Goal: Task Accomplishment & Management: Complete application form

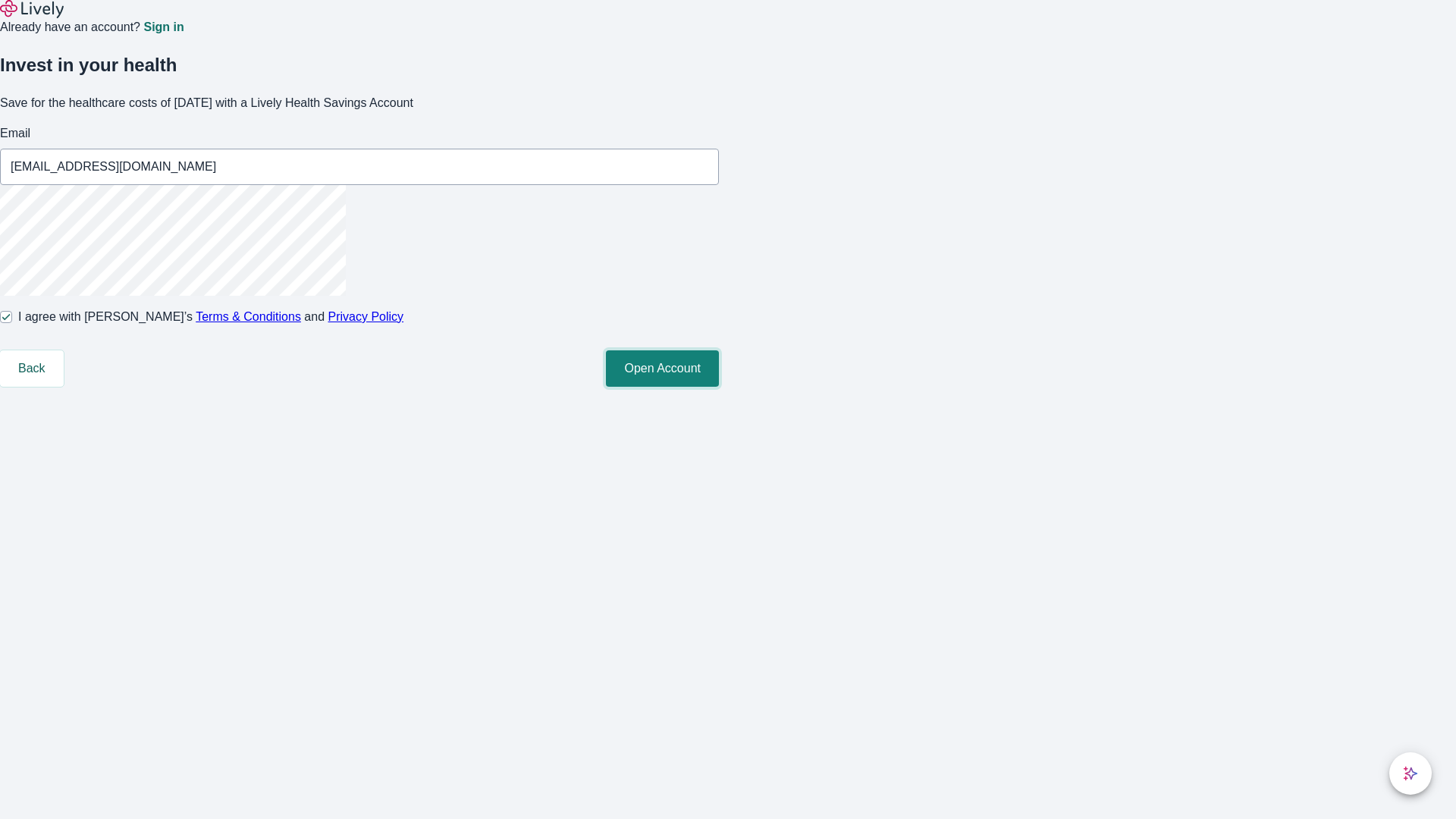
click at [719, 387] on button "Open Account" at bounding box center [662, 368] width 113 height 36
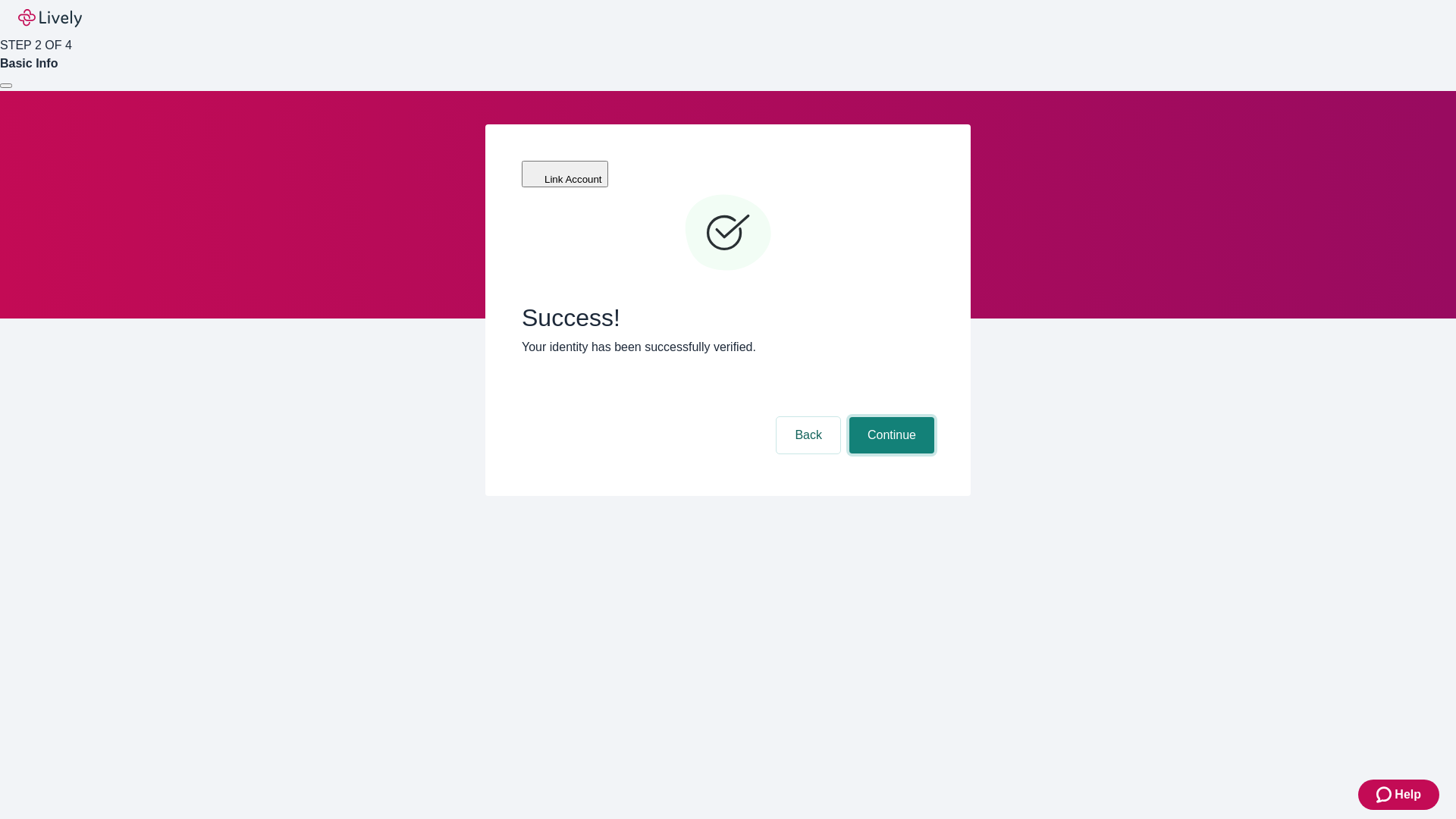
click at [889, 417] on button "Continue" at bounding box center [891, 435] width 85 height 36
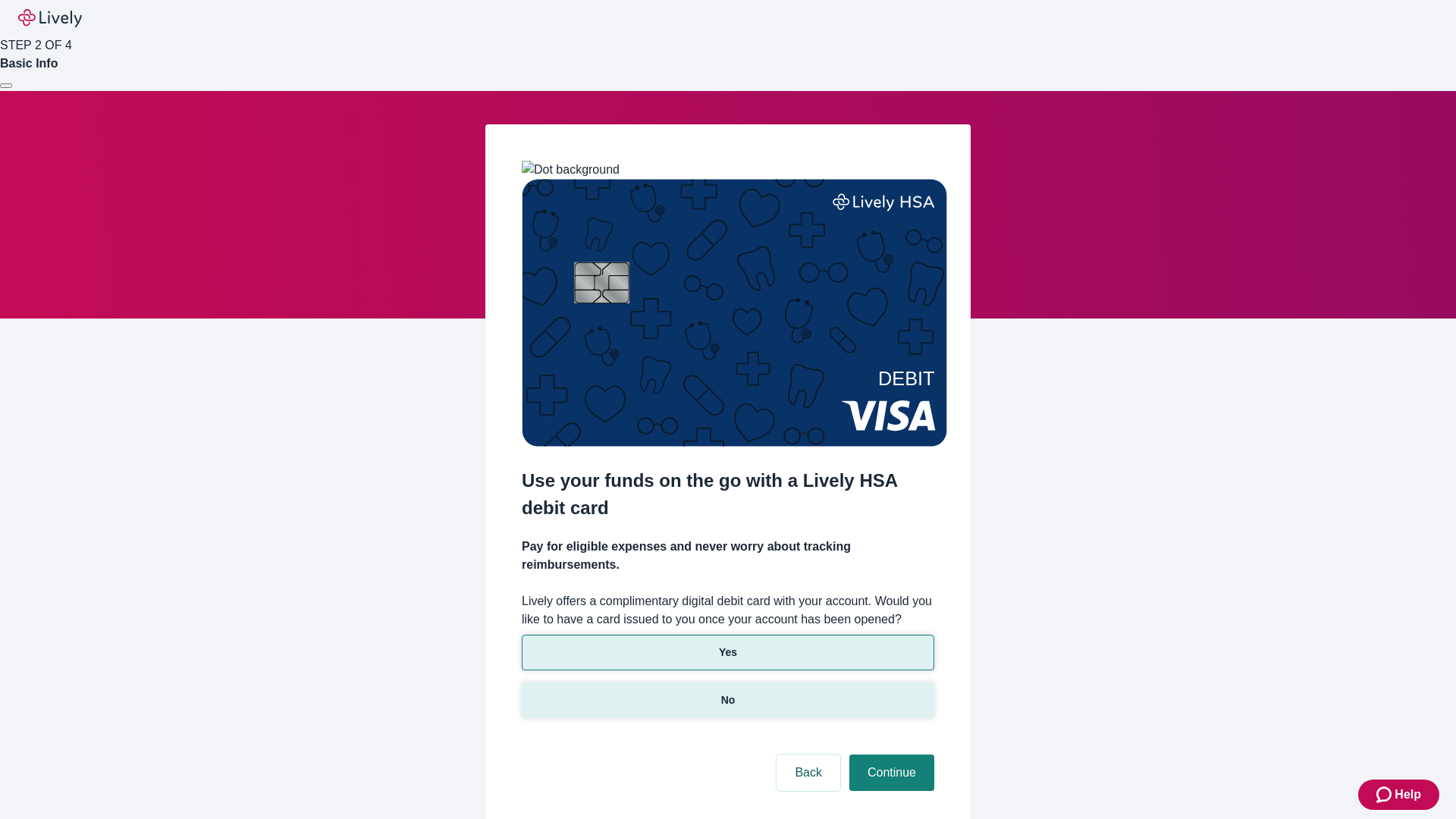
click at [728, 692] on p "No" at bounding box center [728, 700] width 15 height 16
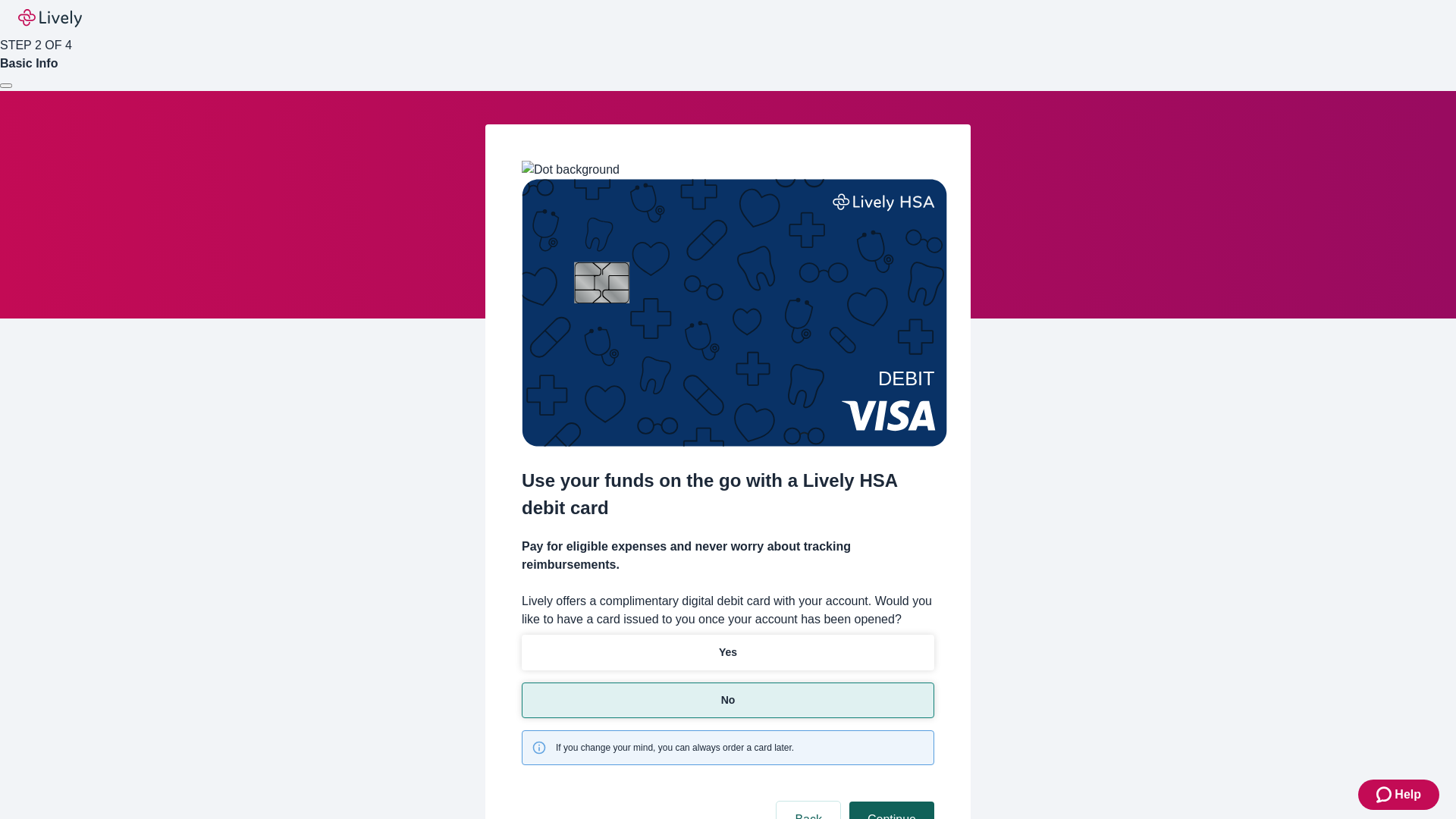
click at [889, 801] on button "Continue" at bounding box center [891, 819] width 85 height 36
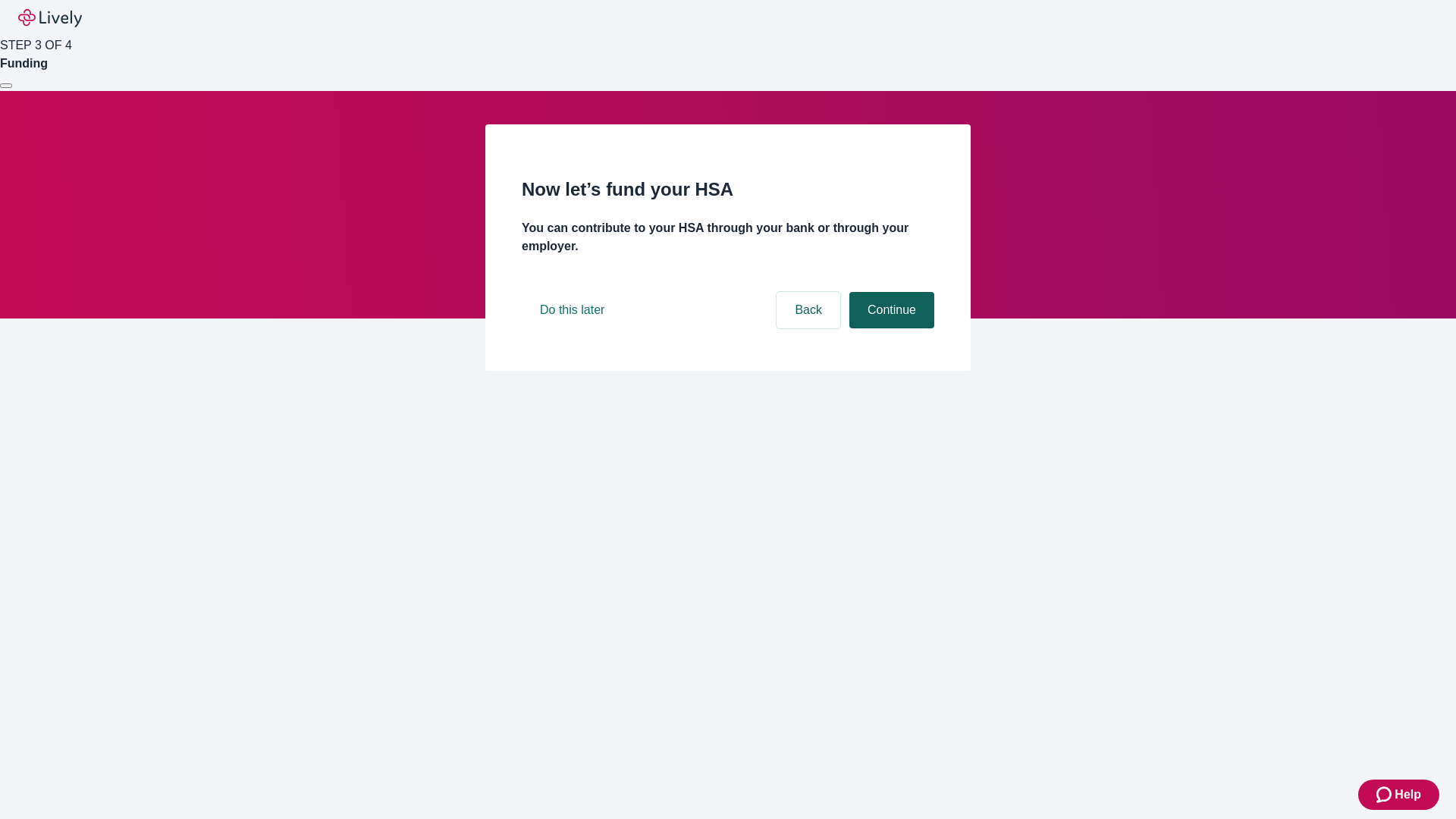
click at [889, 329] on button "Continue" at bounding box center [891, 309] width 85 height 36
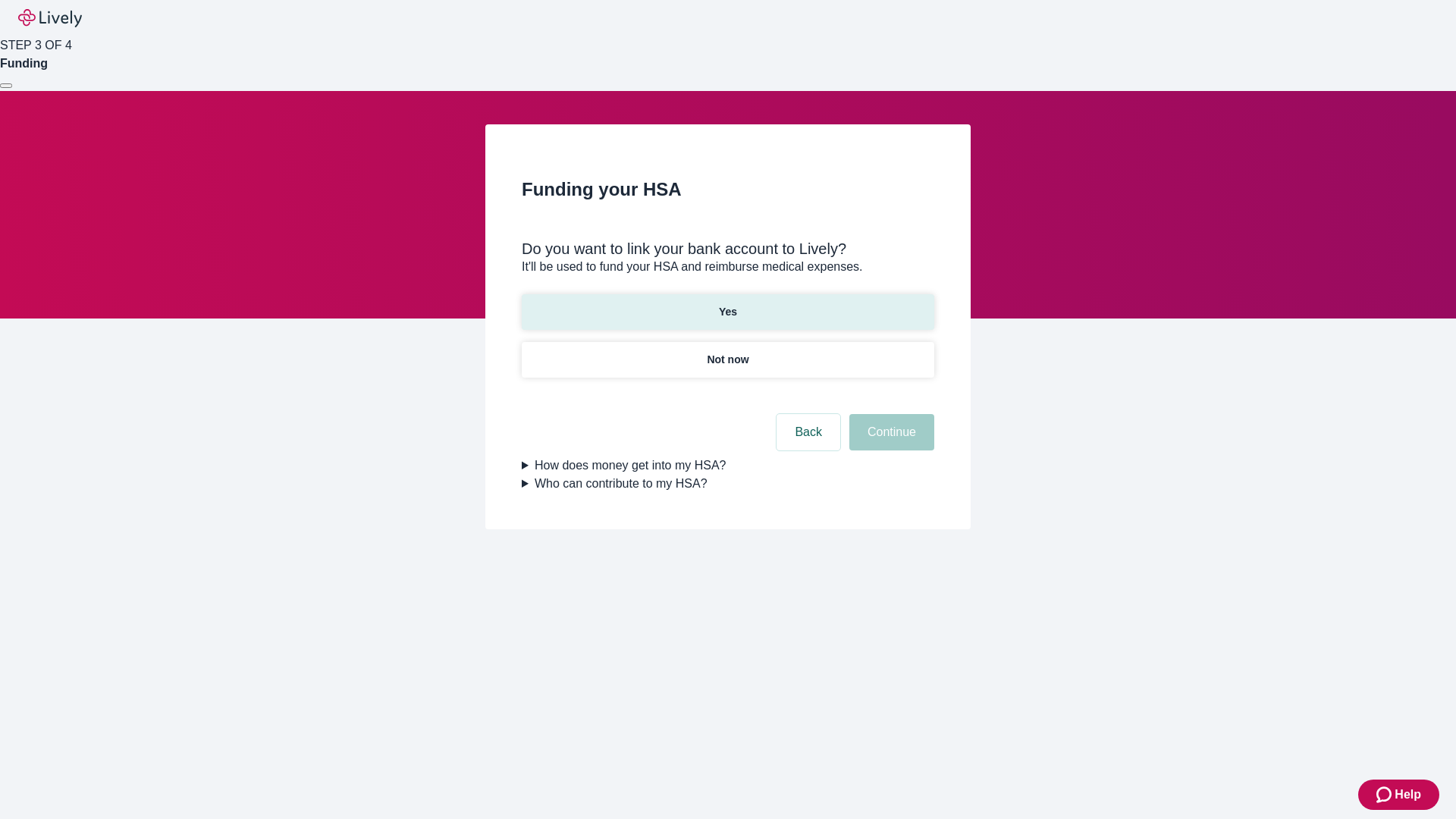
click at [728, 304] on p "Yes" at bounding box center [728, 312] width 19 height 16
click at [889, 414] on button "Continue" at bounding box center [891, 432] width 85 height 36
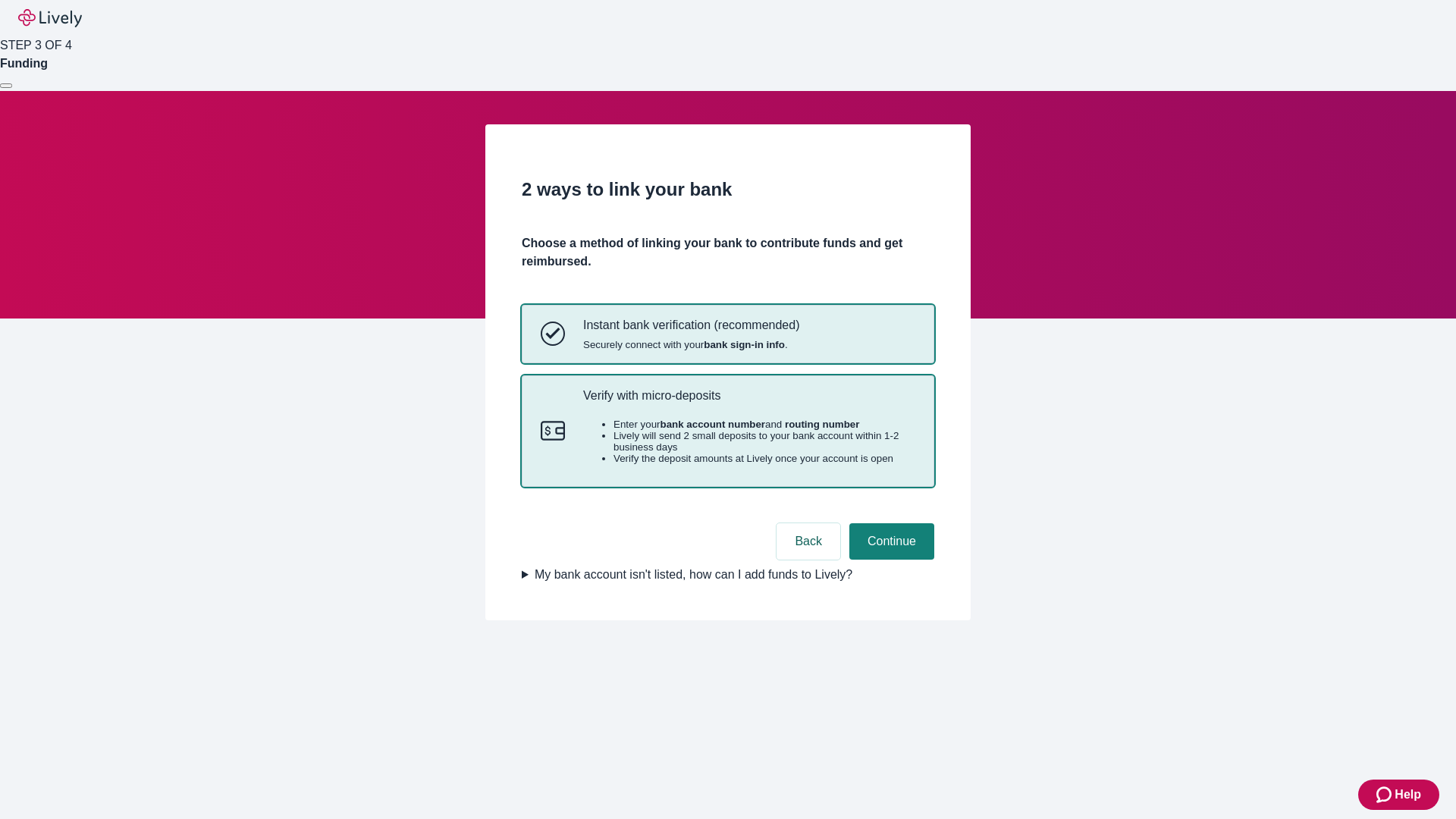
click at [749, 403] on p "Verify with micro-deposits" at bounding box center [749, 395] width 333 height 15
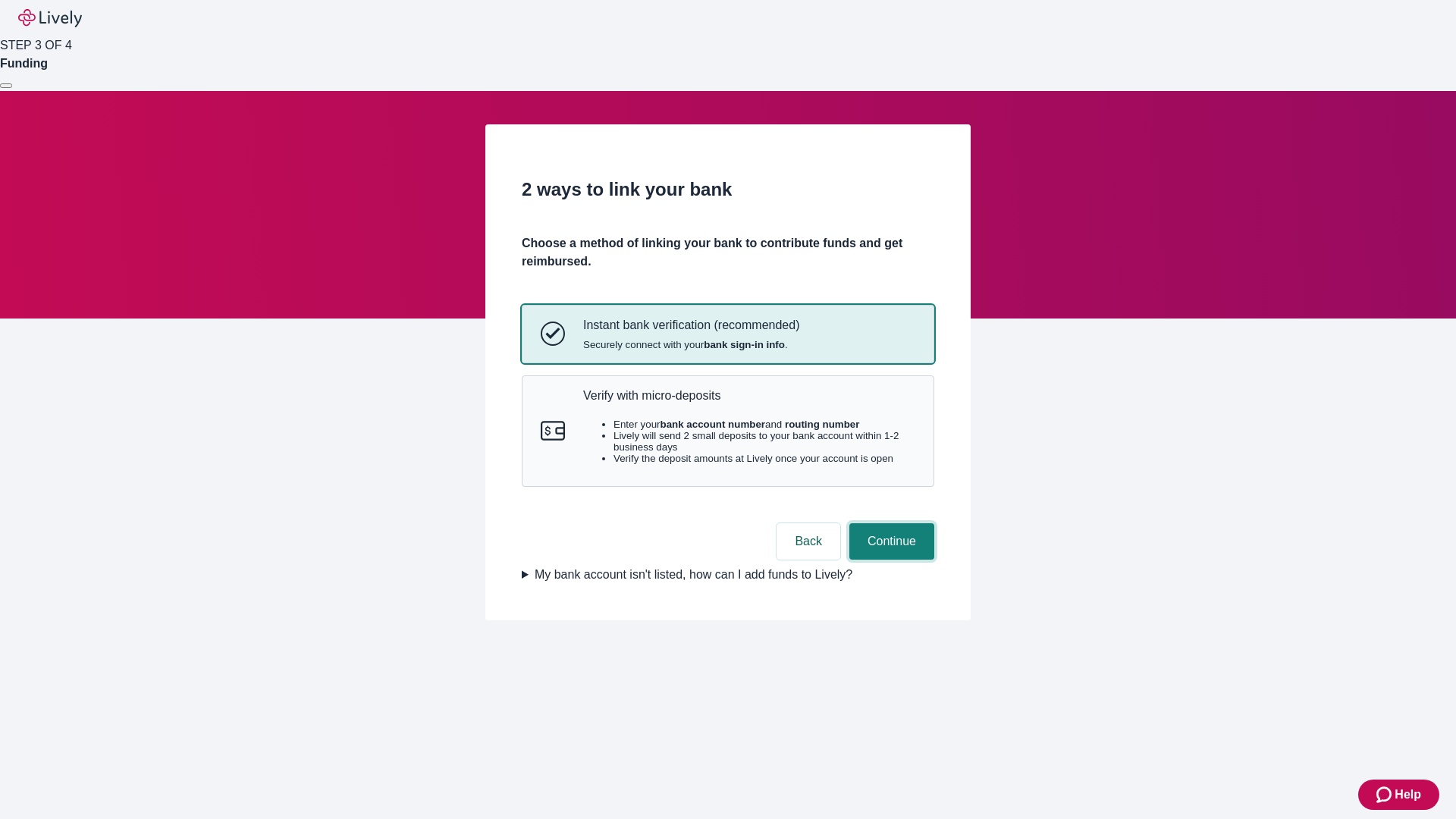
click at [889, 560] on button "Continue" at bounding box center [891, 541] width 85 height 36
